Goal: Task Accomplishment & Management: Manage account settings

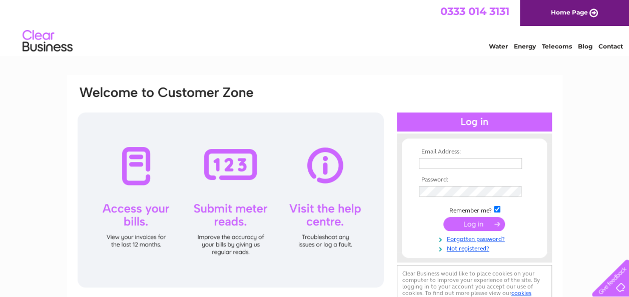
click at [491, 44] on link "Water" at bounding box center [498, 47] width 19 height 8
click at [469, 161] on input "text" at bounding box center [471, 164] width 104 height 12
type input "[EMAIL_ADDRESS][DOMAIN_NAME]"
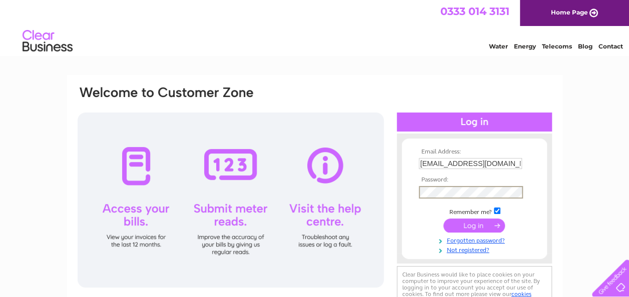
click at [443, 219] on input "submit" at bounding box center [474, 226] width 62 height 14
click at [471, 228] on input "submit" at bounding box center [474, 226] width 62 height 14
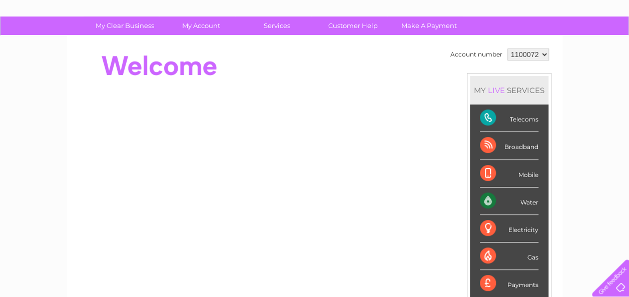
scroll to position [59, 0]
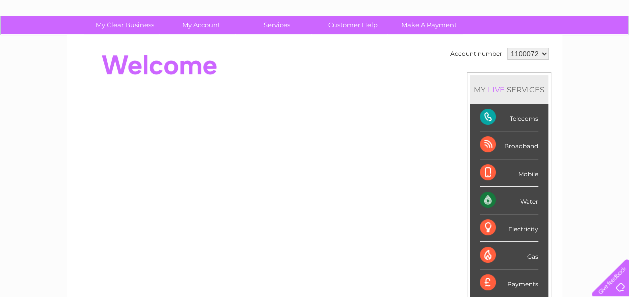
click at [527, 178] on div "Mobile" at bounding box center [509, 174] width 59 height 28
click at [526, 201] on div "Water" at bounding box center [509, 201] width 59 height 28
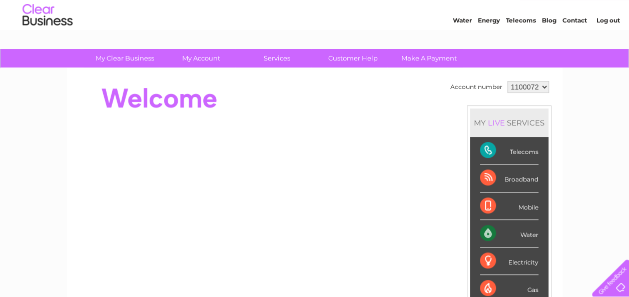
scroll to position [0, 0]
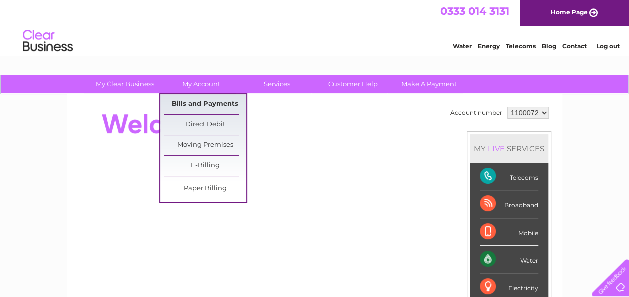
click at [219, 102] on link "Bills and Payments" at bounding box center [205, 105] width 83 height 20
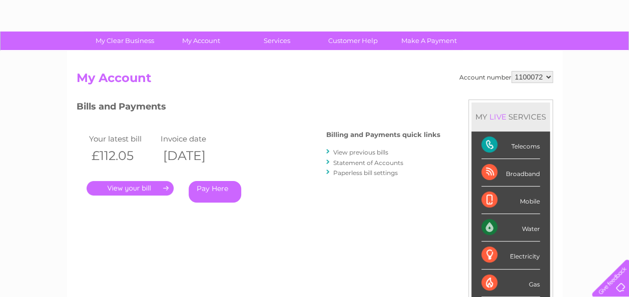
scroll to position [45, 0]
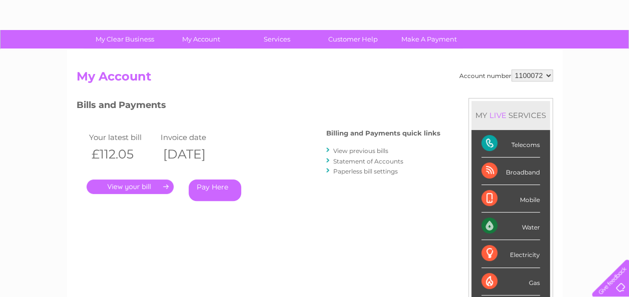
click at [140, 187] on link "." at bounding box center [130, 187] width 87 height 15
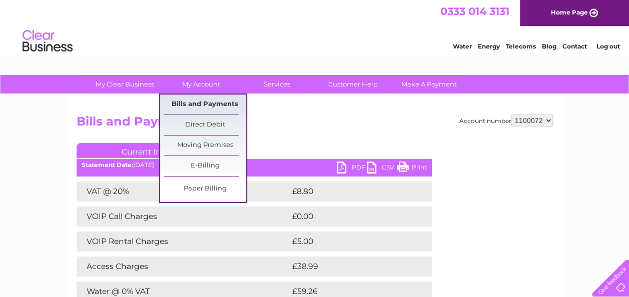
click at [195, 103] on link "Bills and Payments" at bounding box center [205, 105] width 83 height 20
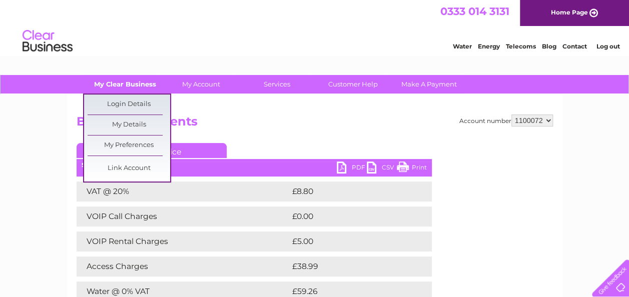
click at [139, 90] on link "My Clear Business" at bounding box center [125, 84] width 83 height 19
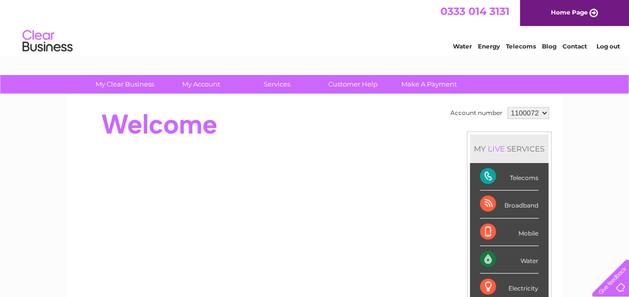
click at [255, 85] on link "Services" at bounding box center [277, 84] width 83 height 19
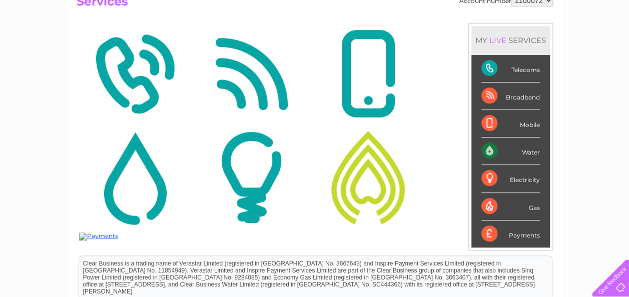
scroll to position [128, 0]
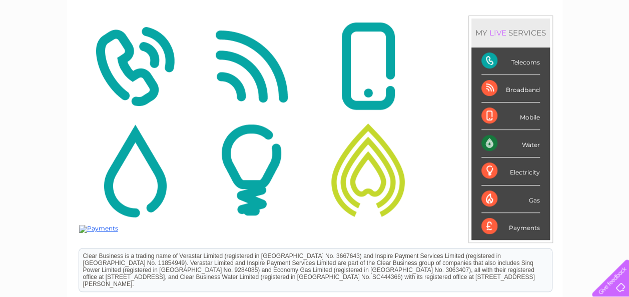
click at [519, 142] on div "Water" at bounding box center [510, 144] width 59 height 28
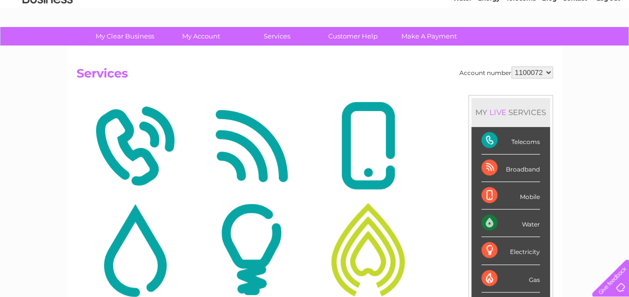
scroll to position [43, 0]
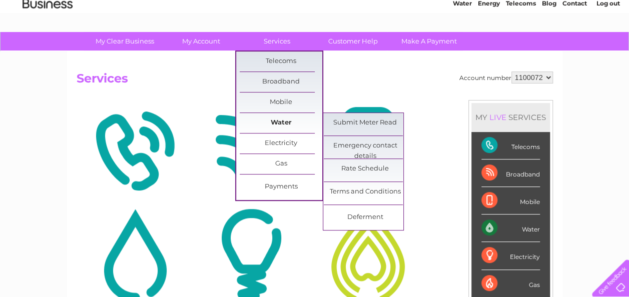
click at [295, 125] on link "Water" at bounding box center [281, 123] width 83 height 20
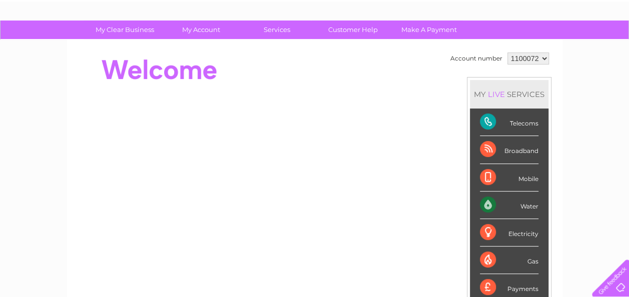
scroll to position [54, 0]
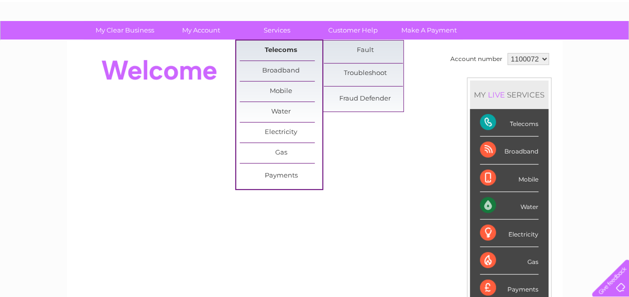
click at [270, 52] on link "Telecoms" at bounding box center [281, 51] width 83 height 20
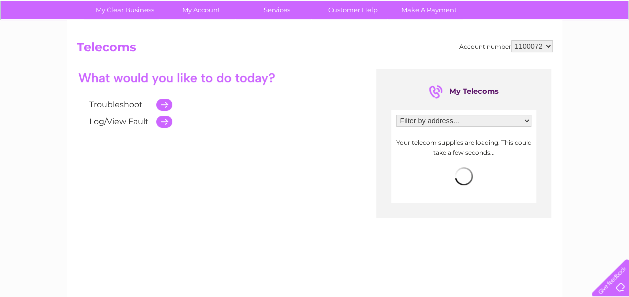
scroll to position [22, 0]
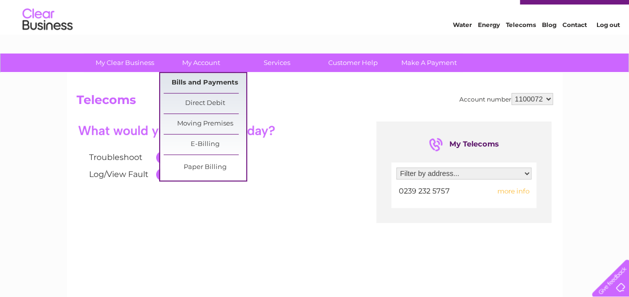
click at [194, 85] on link "Bills and Payments" at bounding box center [205, 83] width 83 height 20
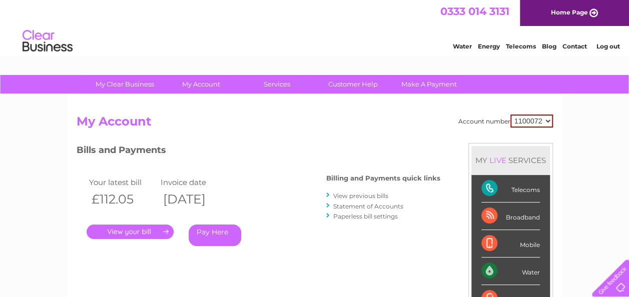
click at [114, 227] on link "." at bounding box center [130, 232] width 87 height 15
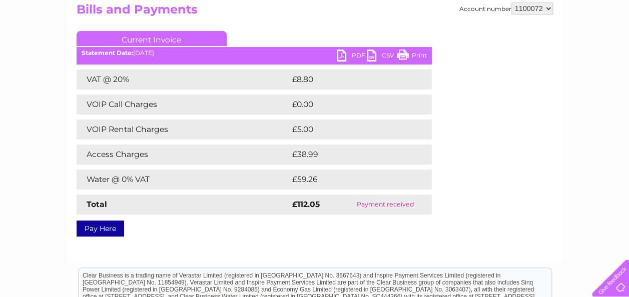
scroll to position [114, 0]
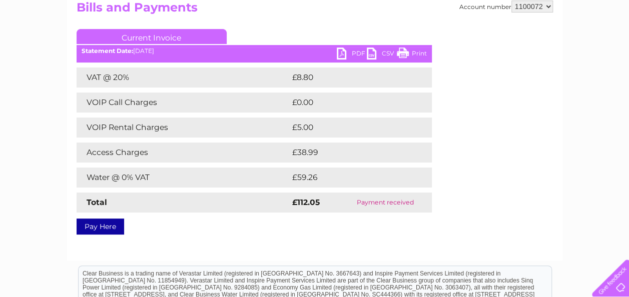
click at [340, 54] on link "PDF" at bounding box center [352, 55] width 30 height 15
